Goal: Task Accomplishment & Management: Use online tool/utility

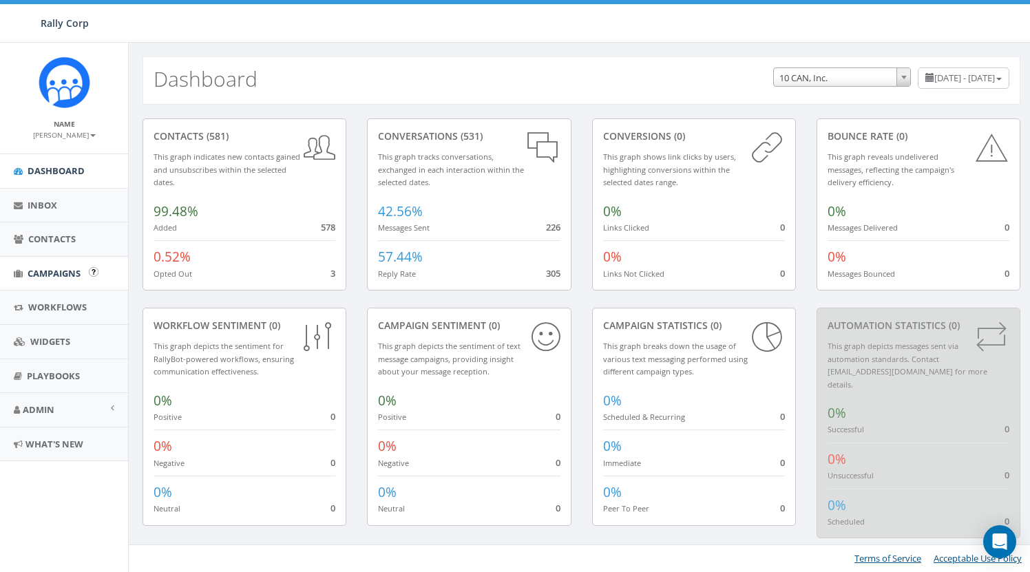
click at [60, 272] on span "Campaigns" at bounding box center [54, 273] width 53 height 12
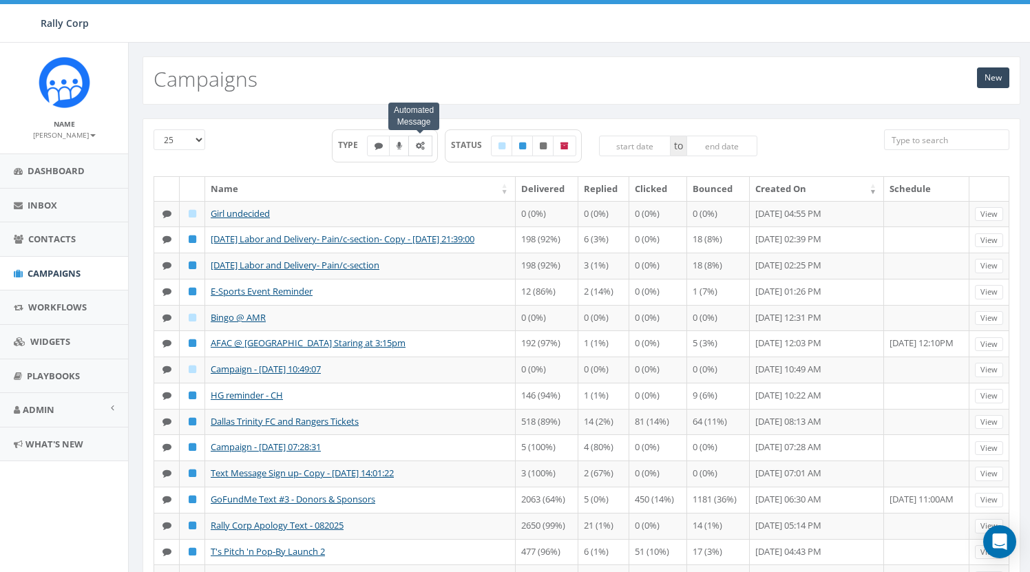
click at [418, 149] on icon at bounding box center [420, 146] width 9 height 8
checkbox input "true"
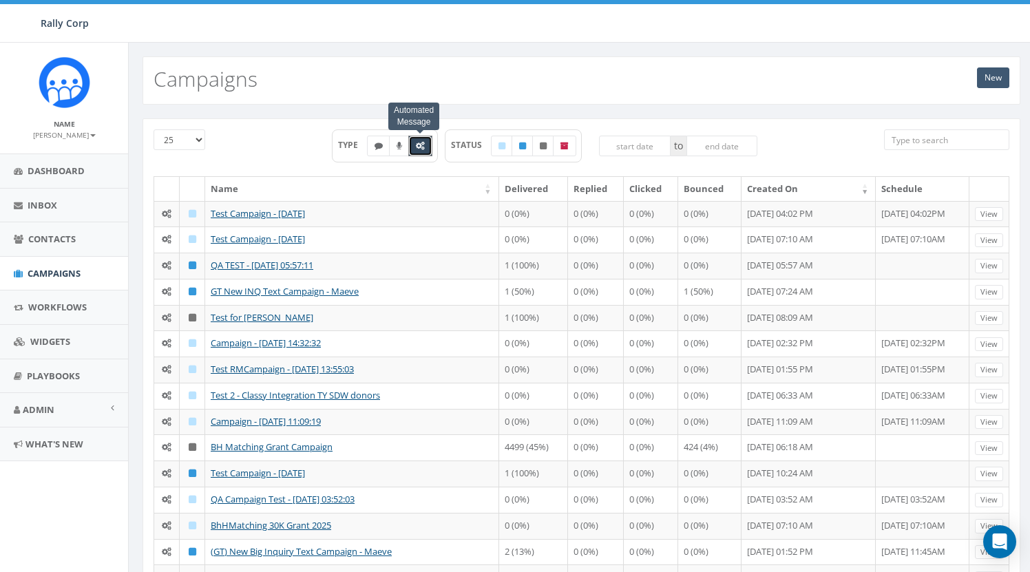
click at [992, 78] on link "New" at bounding box center [993, 77] width 32 height 21
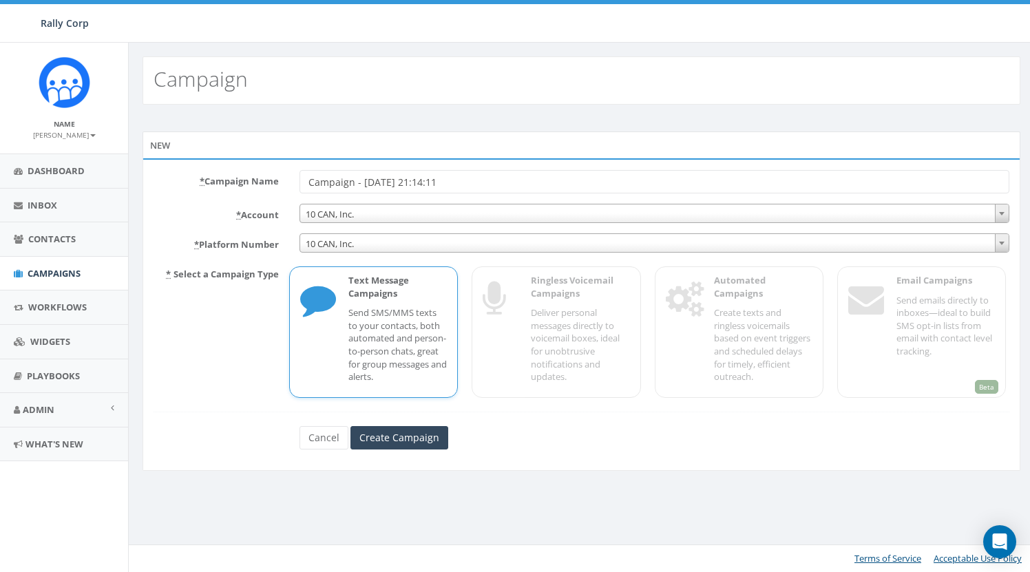
click at [739, 327] on div "* Select a Campaign Type Text Message Campaigns Send SMS/MMS texts to your cont…" at bounding box center [581, 330] width 876 height 135
